Goal: Transaction & Acquisition: Purchase product/service

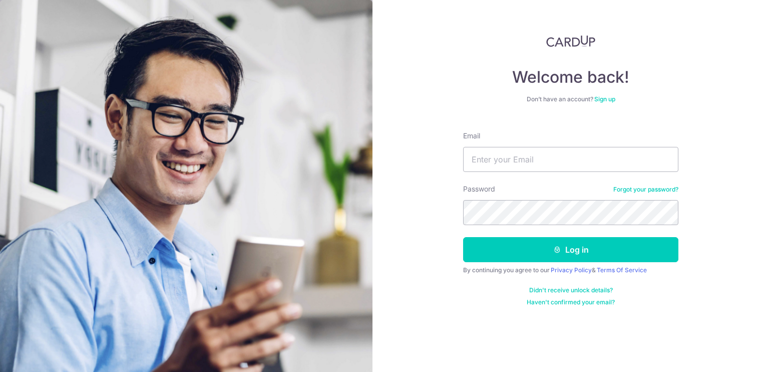
click at [0, 371] on nordpass-autofill-portal at bounding box center [0, 372] width 0 height 0
type input "nicole.ho@upvuecpa.com"
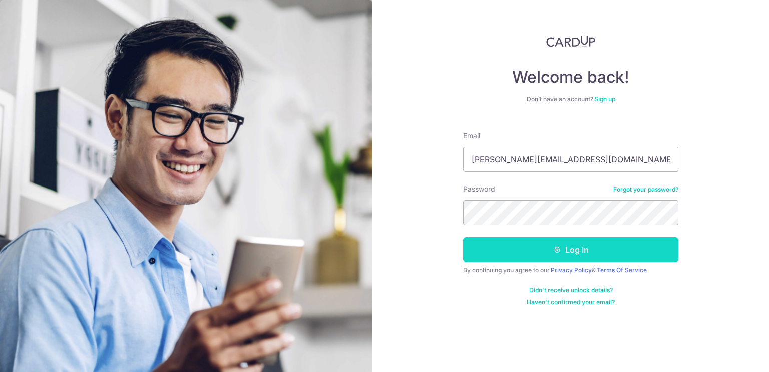
click at [570, 241] on button "Log in" at bounding box center [570, 249] width 215 height 25
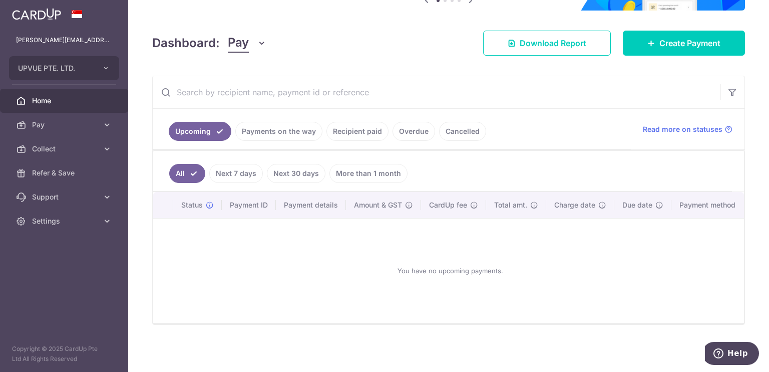
click at [374, 132] on link "Recipient paid" at bounding box center [358, 131] width 62 height 19
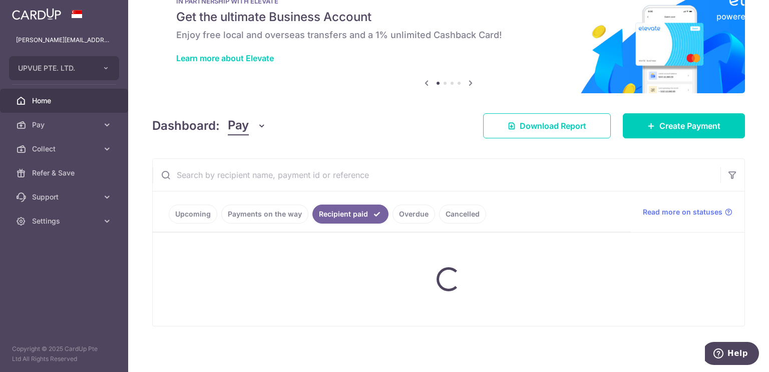
scroll to position [121, 0]
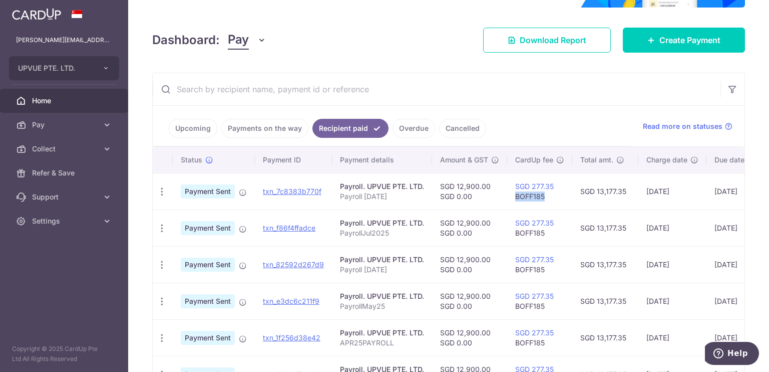
drag, startPoint x: 551, startPoint y: 197, endPoint x: 515, endPoint y: 199, distance: 36.1
click at [515, 199] on td "SGD 277.35 BOFF185" at bounding box center [539, 191] width 65 height 37
click at [160, 193] on icon "button" at bounding box center [162, 191] width 11 height 11
click at [204, 130] on link "Upcoming" at bounding box center [193, 128] width 49 height 19
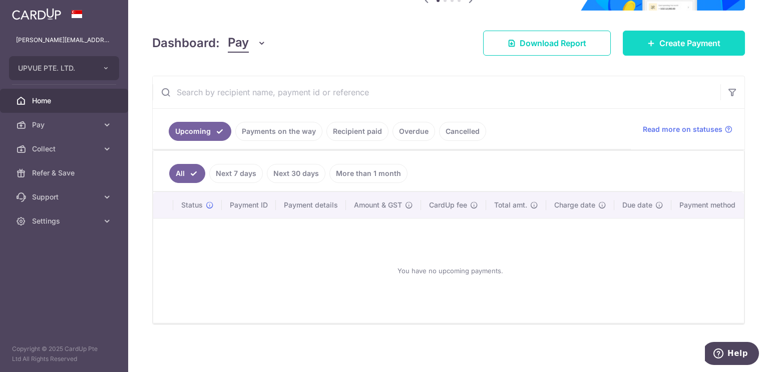
click at [710, 46] on link "Create Payment" at bounding box center [684, 43] width 122 height 25
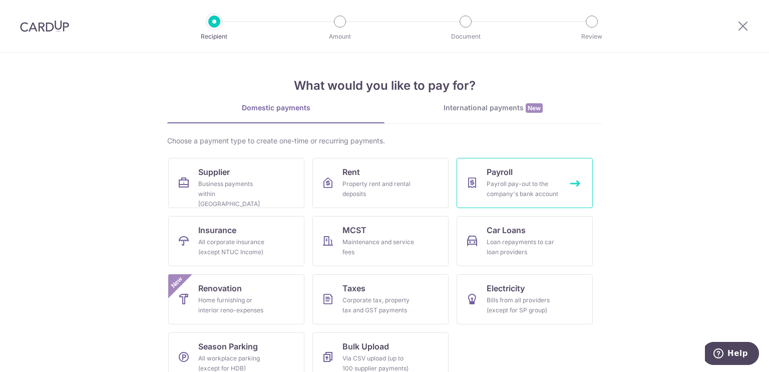
click at [509, 172] on span "Payroll" at bounding box center [500, 172] width 26 height 12
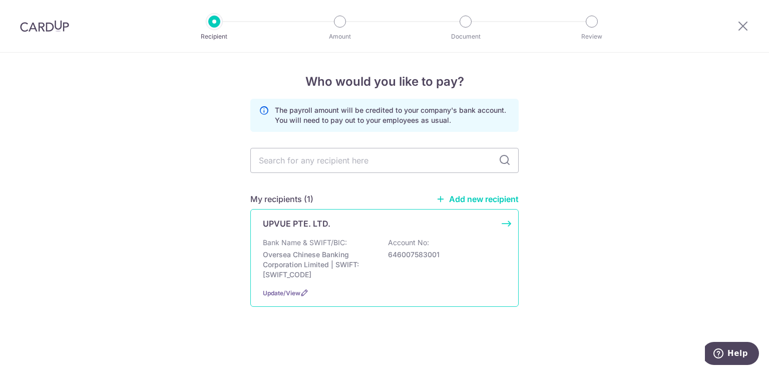
click at [375, 264] on p "Oversea Chinese Banking Corporation Limited | SWIFT: [SWIFT_CODE]" at bounding box center [319, 264] width 112 height 30
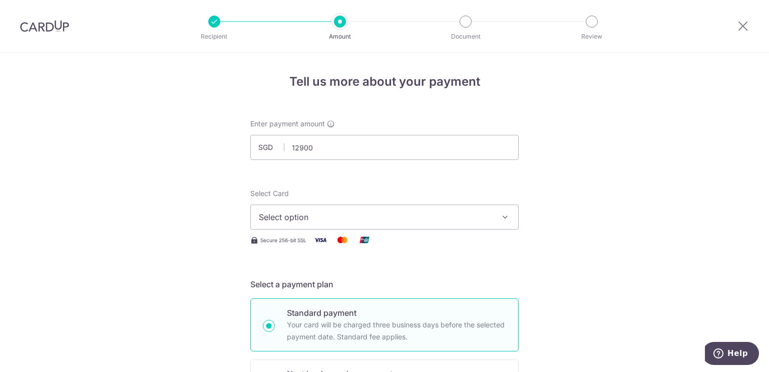
type input "12,900.00"
click at [380, 212] on span "Select option" at bounding box center [375, 217] width 233 height 12
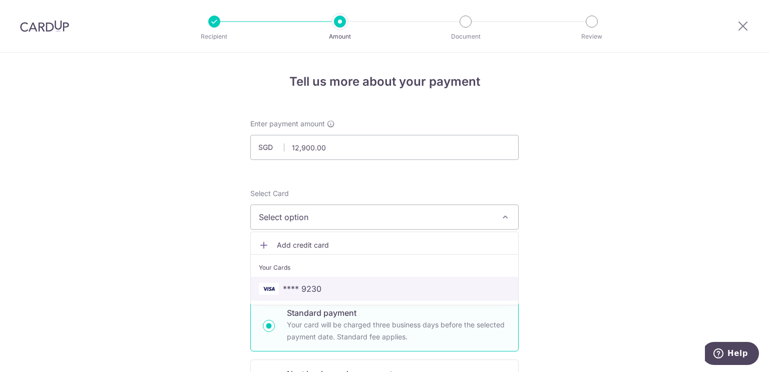
click at [340, 280] on link "**** 9230" at bounding box center [384, 288] width 267 height 24
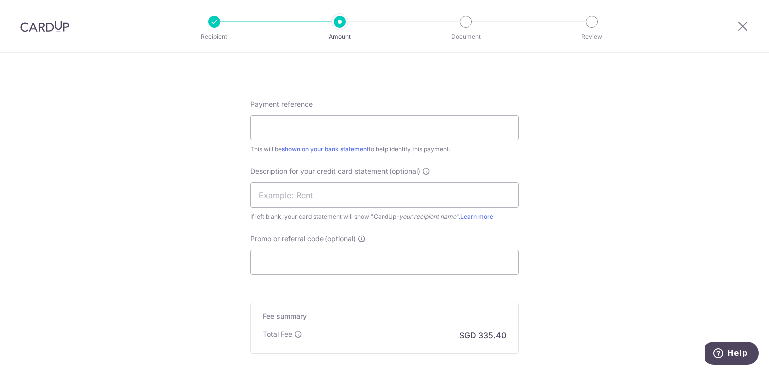
scroll to position [267, 0]
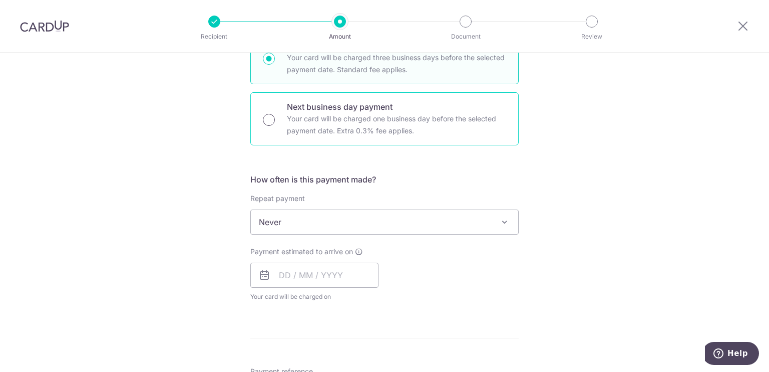
click at [268, 117] on input "Next business day payment Your card will be charged one business day before the…" at bounding box center [269, 120] width 12 height 12
radio input "true"
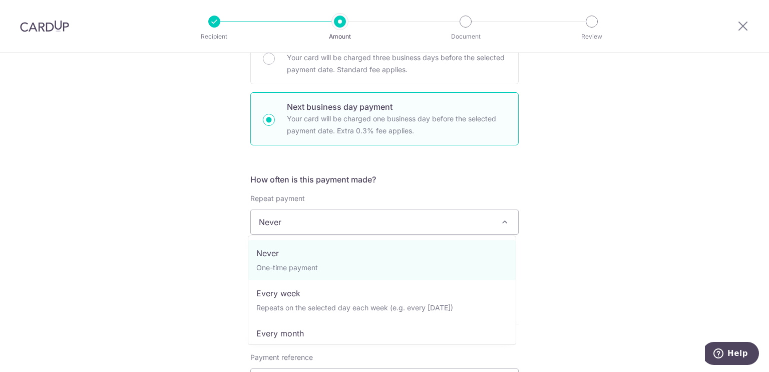
click at [308, 224] on span "Never" at bounding box center [384, 222] width 267 height 24
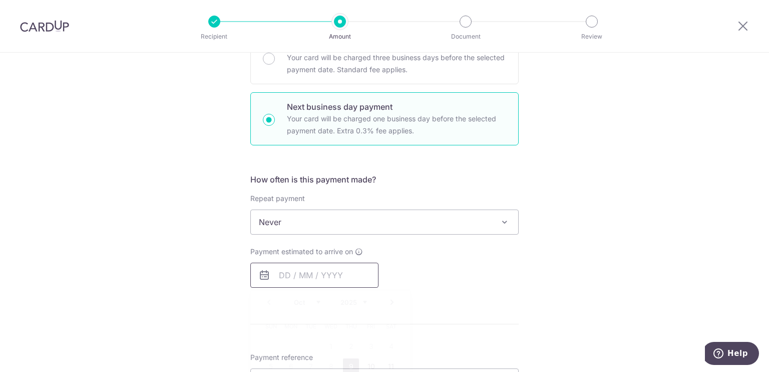
click at [308, 273] on input "text" at bounding box center [314, 274] width 128 height 25
click at [349, 359] on link "9" at bounding box center [351, 366] width 16 height 16
type input "09/10/2025"
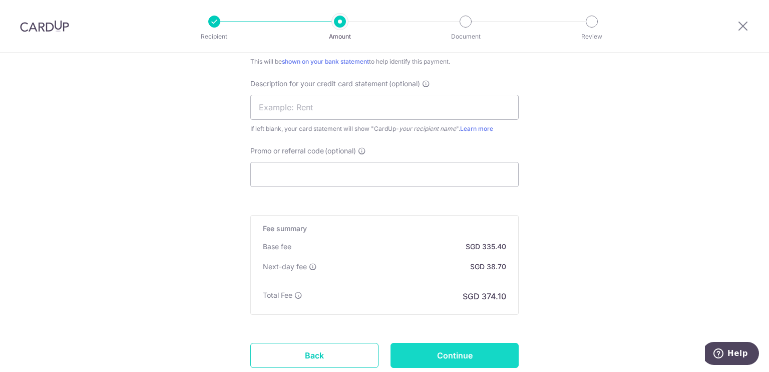
scroll to position [732, 0]
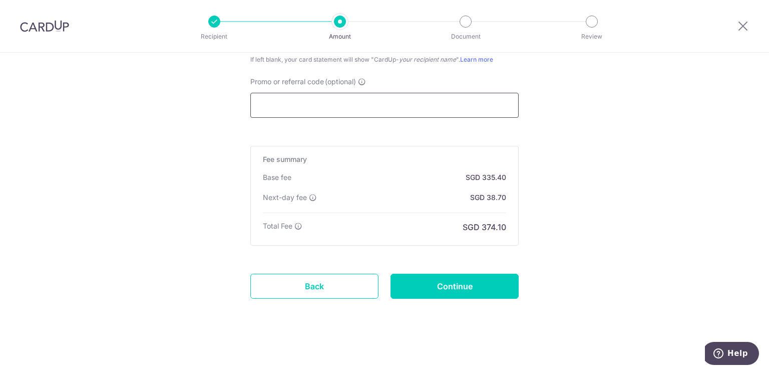
click at [468, 104] on input "Promo or referral code (optional)" at bounding box center [384, 105] width 268 height 25
click at [435, 109] on input "Promo or referral code (optional)" at bounding box center [384, 105] width 268 height 25
click at [334, 286] on link "Back" at bounding box center [314, 285] width 128 height 25
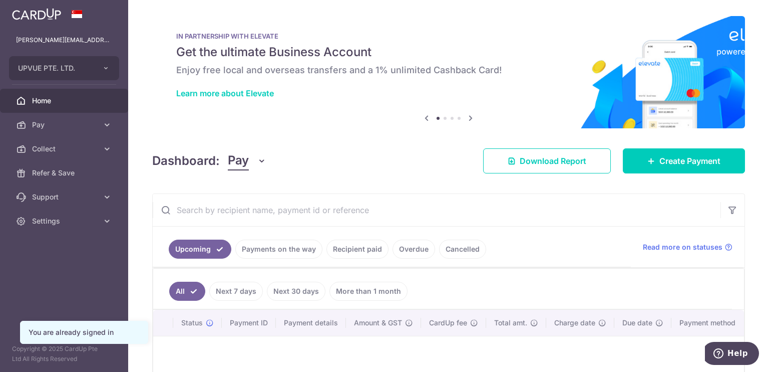
click at [367, 250] on link "Recipient paid" at bounding box center [358, 248] width 62 height 19
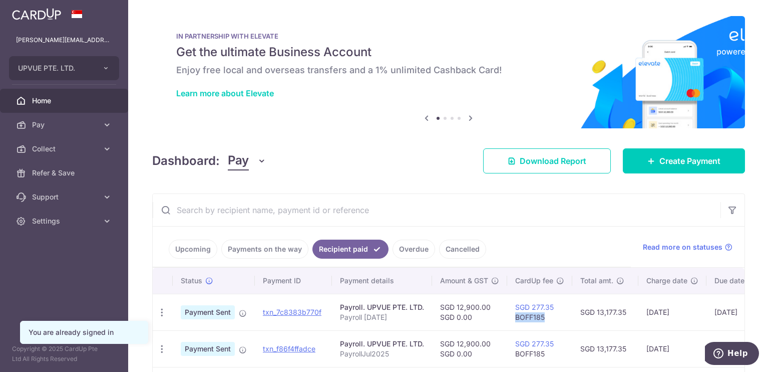
drag, startPoint x: 551, startPoint y: 317, endPoint x: 516, endPoint y: 318, distance: 35.6
click at [516, 318] on td "SGD 277.35 BOFF185" at bounding box center [539, 311] width 65 height 37
copy td "BOFF185"
click at [203, 252] on link "Upcoming" at bounding box center [193, 248] width 49 height 19
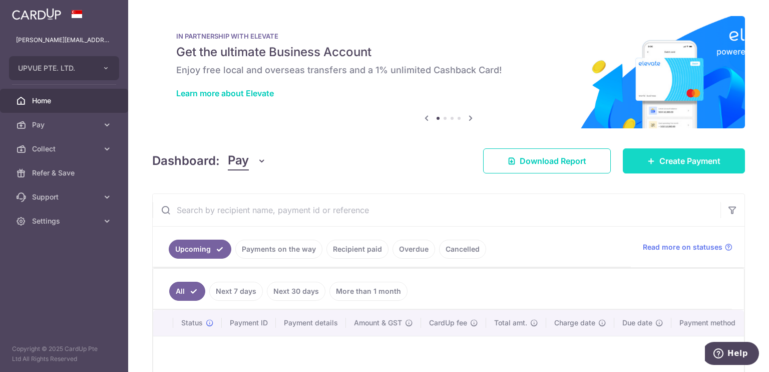
click at [672, 168] on link "Create Payment" at bounding box center [684, 160] width 122 height 25
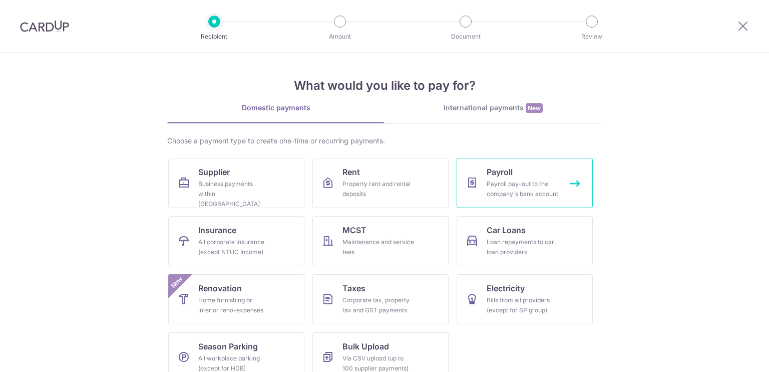
click at [534, 183] on div "Payroll pay-out to the company's bank account" at bounding box center [523, 189] width 72 height 20
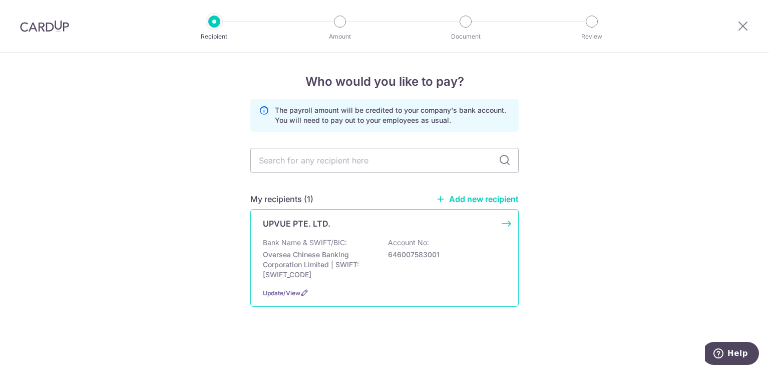
click at [449, 245] on div "Bank Name & SWIFT/BIC: Oversea Chinese Banking Corporation Limited | SWIFT: [SW…" at bounding box center [384, 258] width 243 height 42
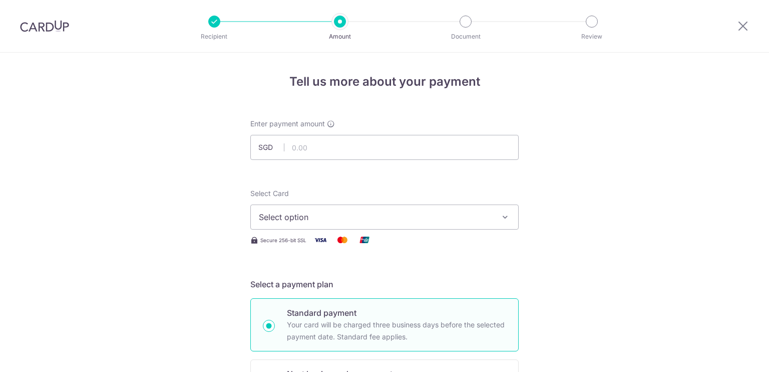
radio input "false"
radio input "true"
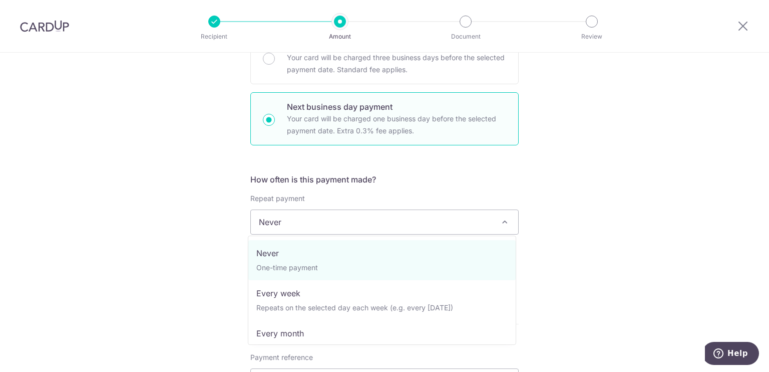
click at [357, 213] on span "Never" at bounding box center [384, 222] width 267 height 24
click at [602, 227] on div "Tell us more about your payment Enter payment amount SGD Select Card Select opt…" at bounding box center [384, 259] width 769 height 947
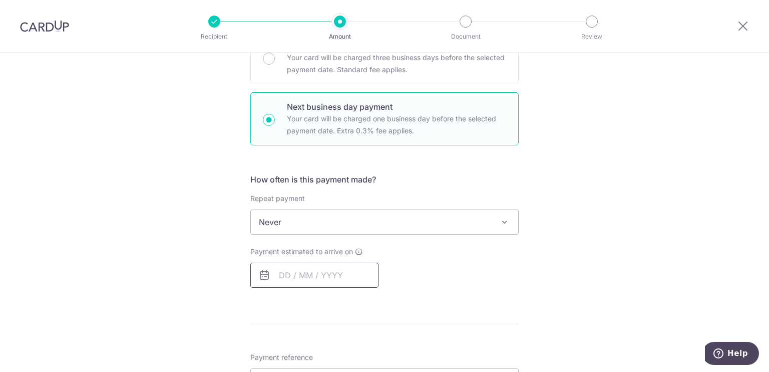
click at [327, 272] on input "text" at bounding box center [314, 274] width 128 height 25
click at [350, 362] on link "9" at bounding box center [351, 366] width 16 height 16
type input "[DATE]"
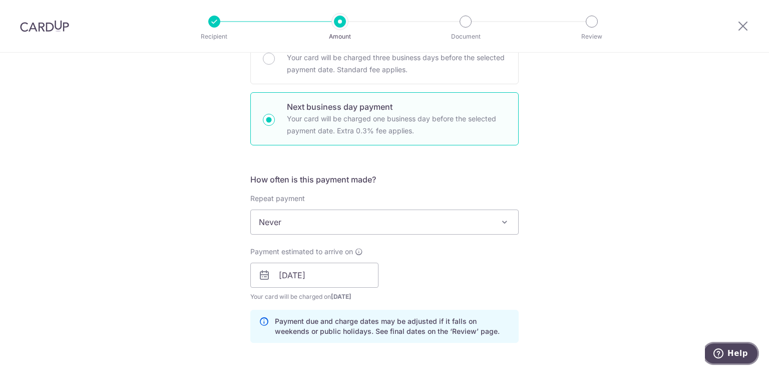
drag, startPoint x: 735, startPoint y: 351, endPoint x: 687, endPoint y: 306, distance: 66.2
click at [705, 342] on html "Help" at bounding box center [732, 354] width 54 height 25
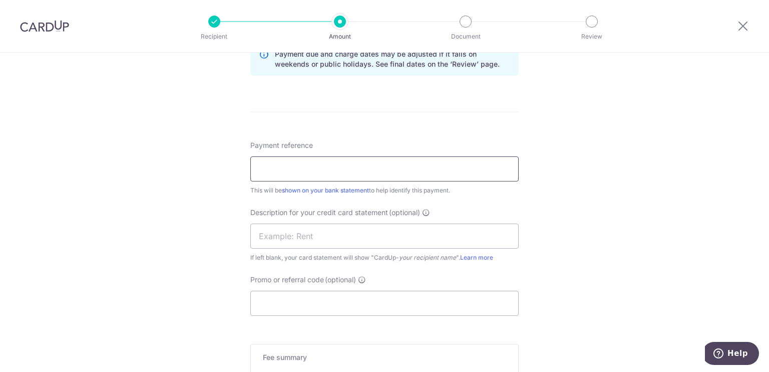
click at [391, 171] on input "Payment reference" at bounding box center [384, 168] width 268 height 25
type input "[DATE] PR"
click at [355, 232] on input "text" at bounding box center [384, 235] width 268 height 25
type input "202509 PR"
click at [370, 292] on input "Promo or referral code (optional)" at bounding box center [384, 302] width 268 height 25
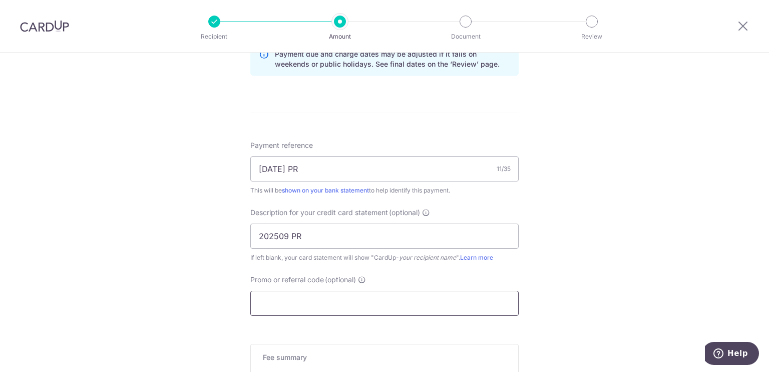
paste input "BOFF185"
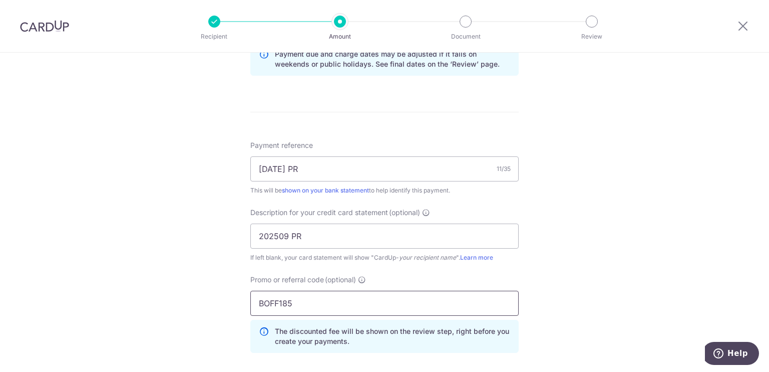
scroll to position [777, 0]
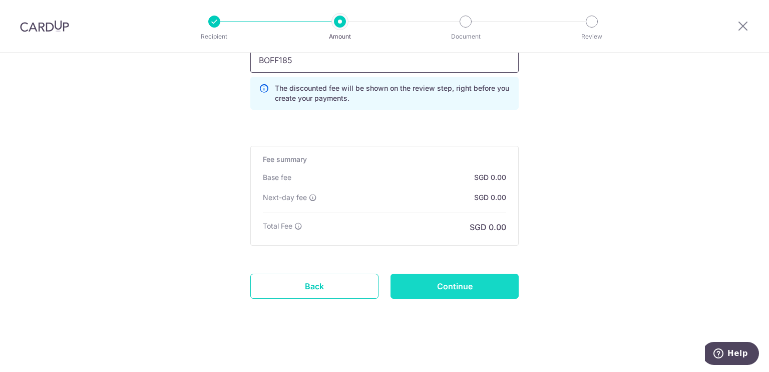
type input "BOFF185"
drag, startPoint x: 448, startPoint y: 295, endPoint x: 448, endPoint y: 306, distance: 10.5
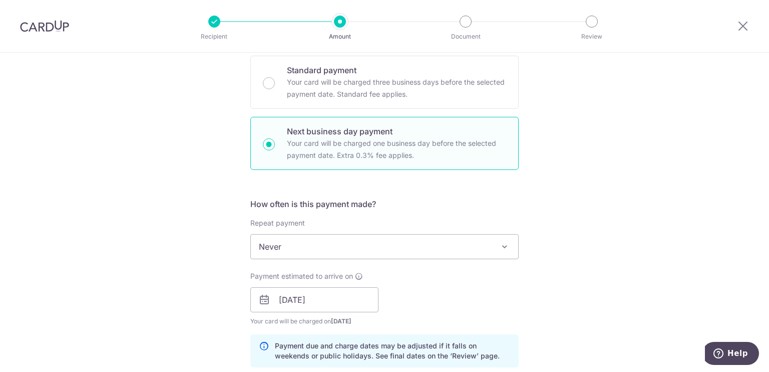
scroll to position [0, 0]
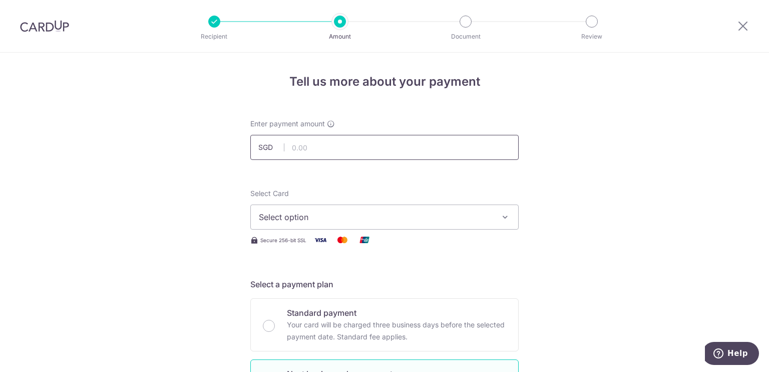
click at [395, 146] on input "text" at bounding box center [384, 147] width 268 height 25
type input "12,900.00"
click at [411, 206] on button "Select option" at bounding box center [384, 216] width 268 height 25
click at [383, 274] on li "Your Cards" at bounding box center [384, 265] width 267 height 23
click at [422, 212] on span "Select option" at bounding box center [375, 217] width 233 height 12
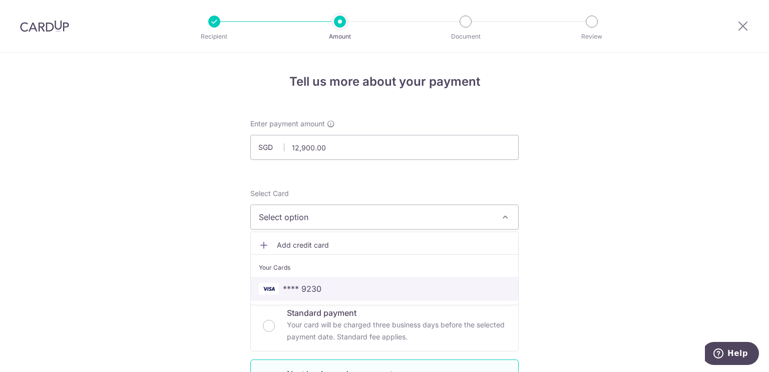
click at [316, 280] on link "**** 9230" at bounding box center [384, 288] width 267 height 24
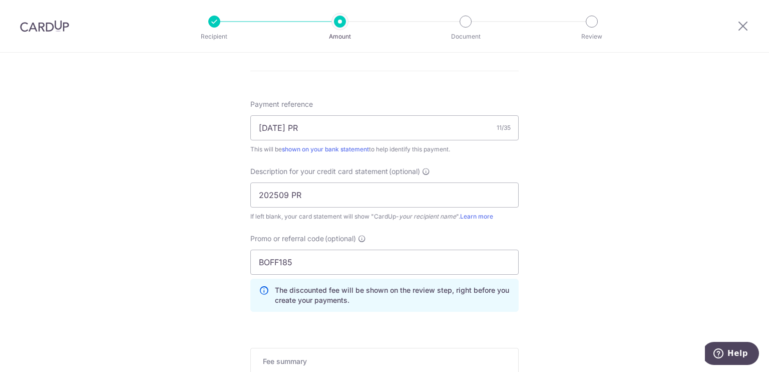
scroll to position [777, 0]
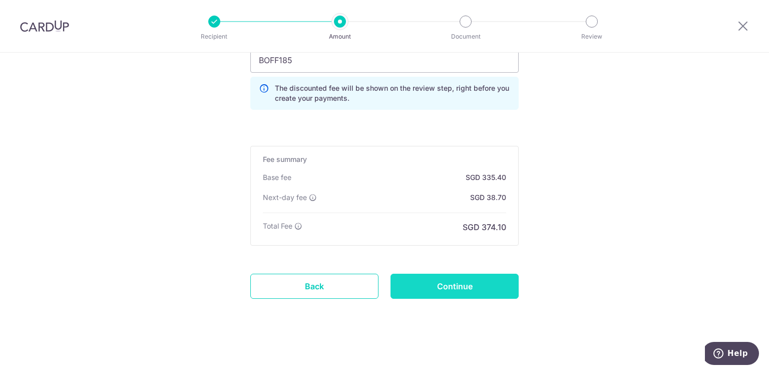
click at [490, 276] on input "Continue" at bounding box center [455, 285] width 128 height 25
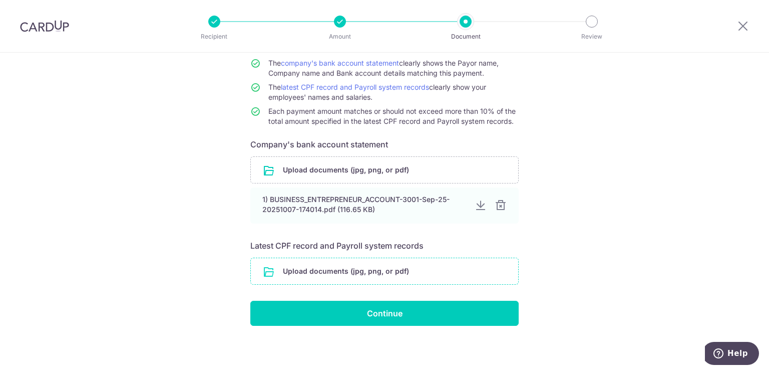
click at [401, 270] on input "file" at bounding box center [384, 271] width 267 height 26
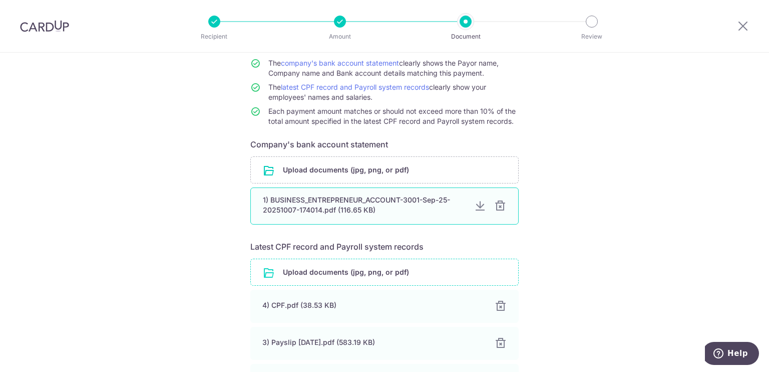
click at [499, 207] on div at bounding box center [500, 206] width 12 height 12
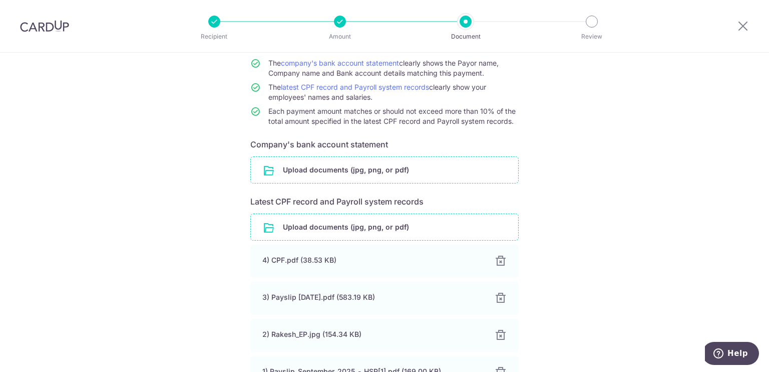
click at [385, 171] on input "file" at bounding box center [384, 170] width 267 height 26
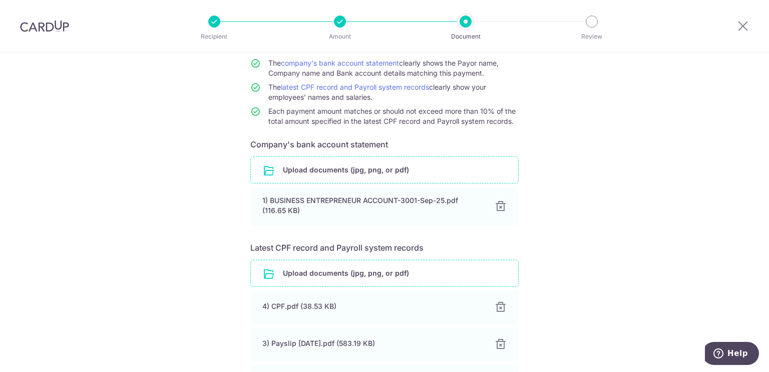
scroll to position [248, 0]
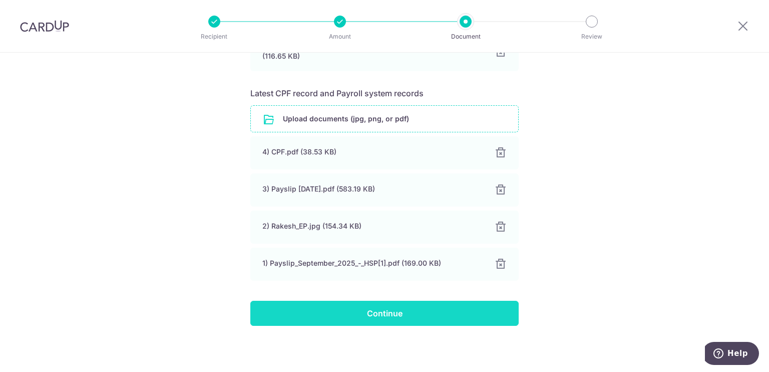
click at [459, 311] on input "Continue" at bounding box center [384, 313] width 268 height 25
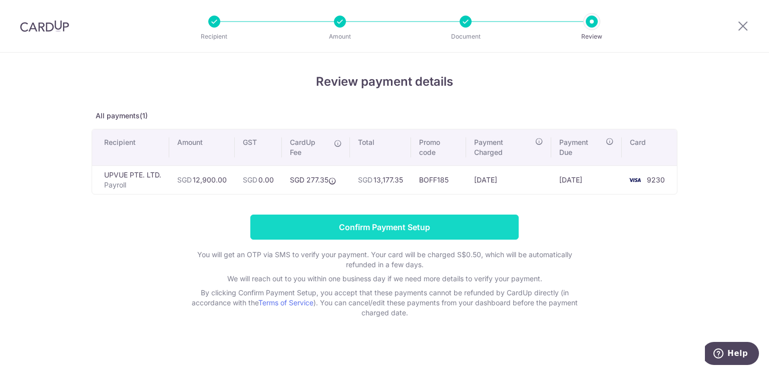
click at [493, 230] on input "Confirm Payment Setup" at bounding box center [384, 226] width 268 height 25
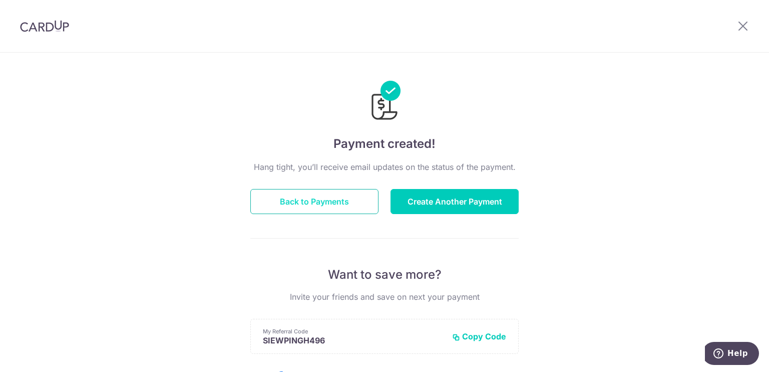
click at [324, 206] on button "Back to Payments" at bounding box center [314, 201] width 128 height 25
